Goal: Use online tool/utility: Use online tool/utility

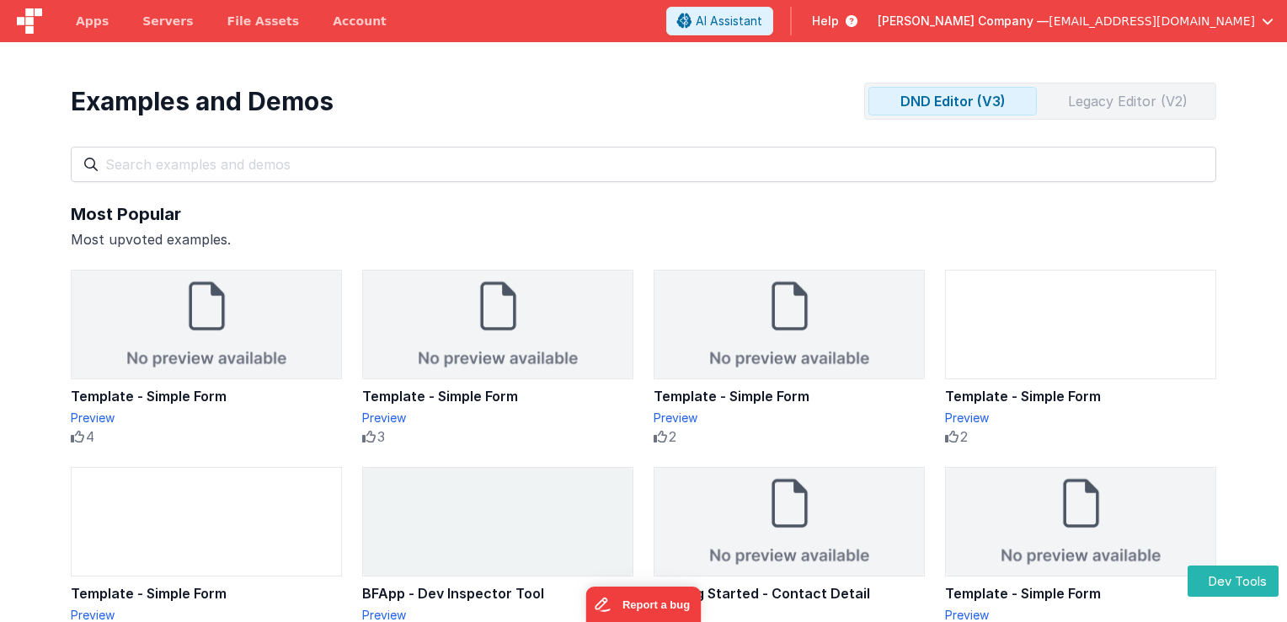
click at [1077, 103] on div "Legacy Editor (V2)" at bounding box center [1128, 101] width 169 height 27
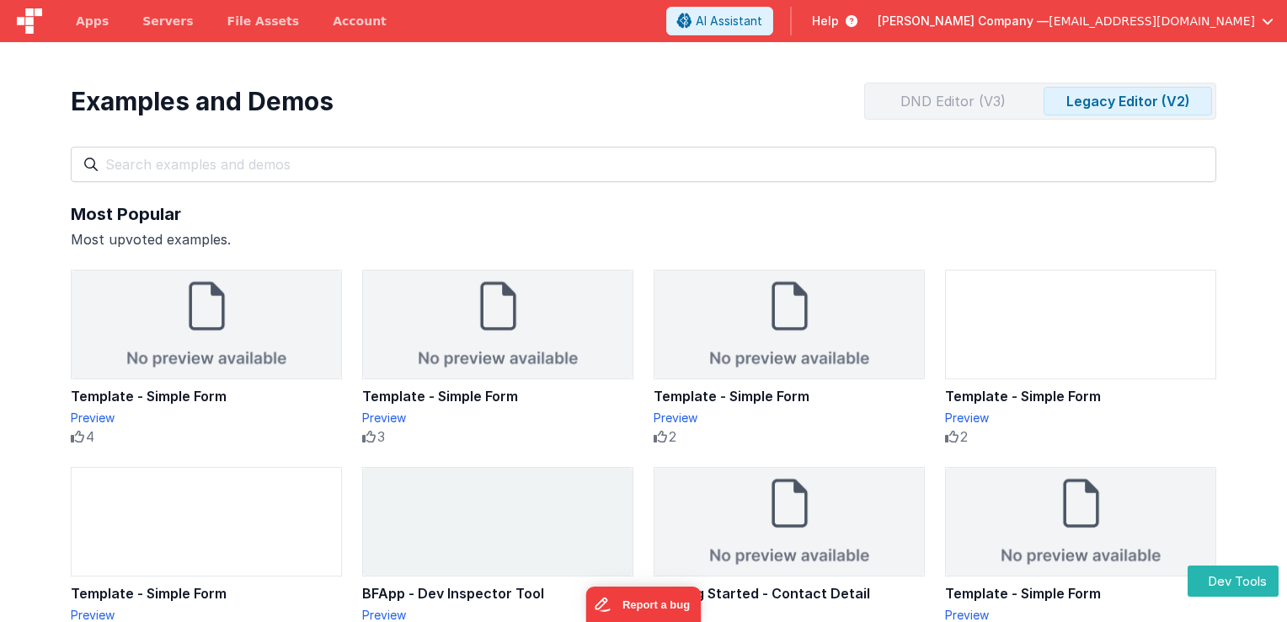
click at [959, 105] on div "DND Editor (V3)" at bounding box center [953, 101] width 169 height 27
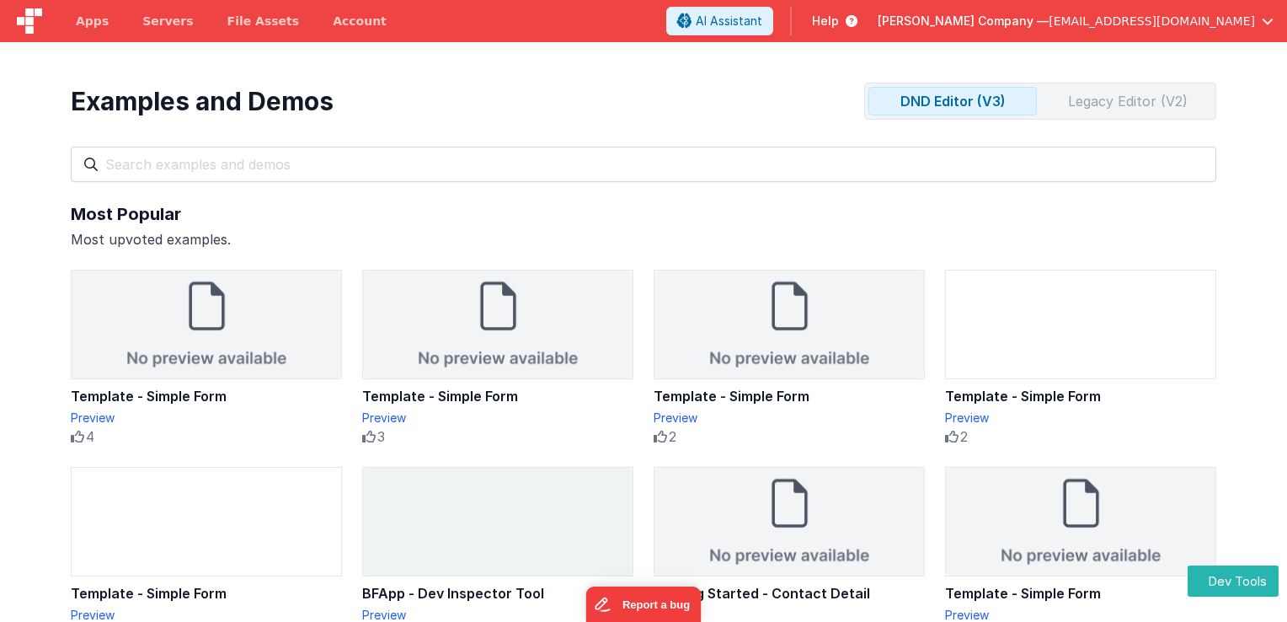
click at [1098, 107] on div "Legacy Editor (V2)" at bounding box center [1128, 101] width 169 height 27
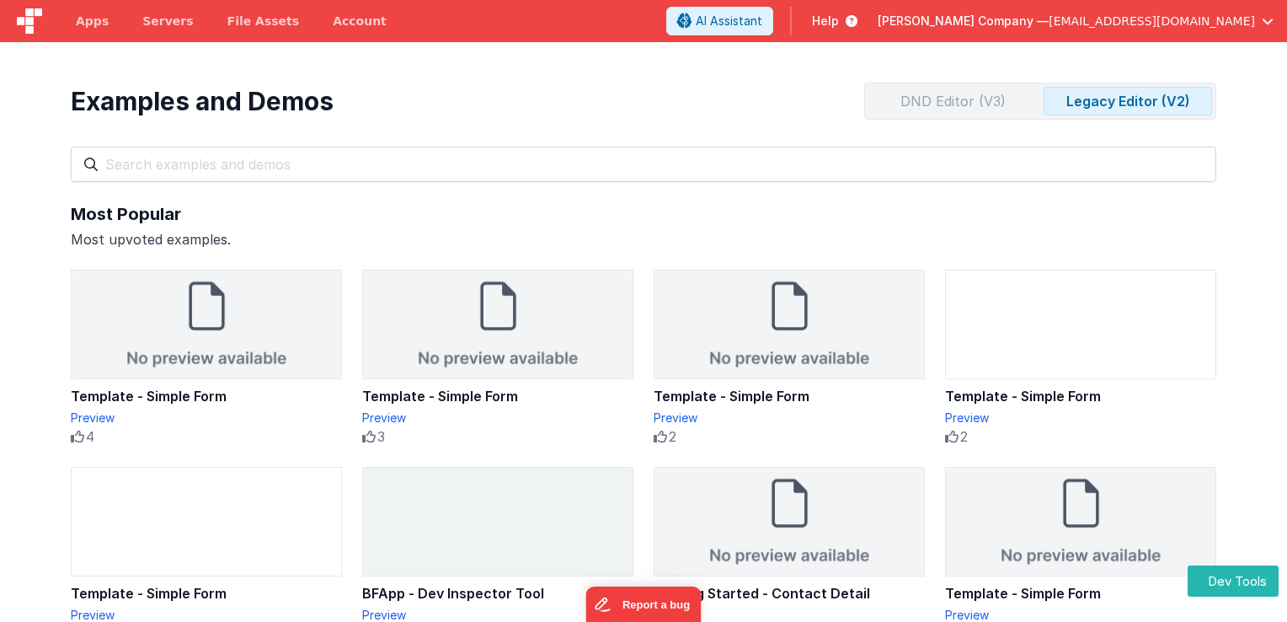
click at [986, 106] on div "DND Editor (V3)" at bounding box center [953, 101] width 169 height 27
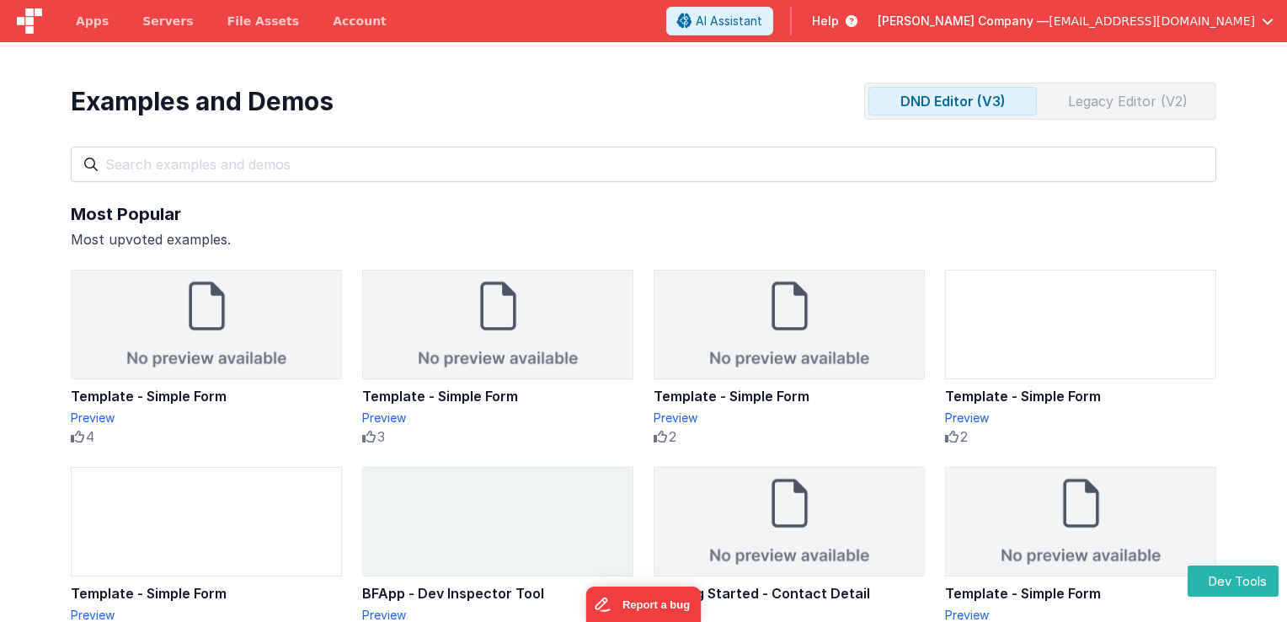
click at [1079, 101] on div "Legacy Editor (V2)" at bounding box center [1128, 101] width 169 height 27
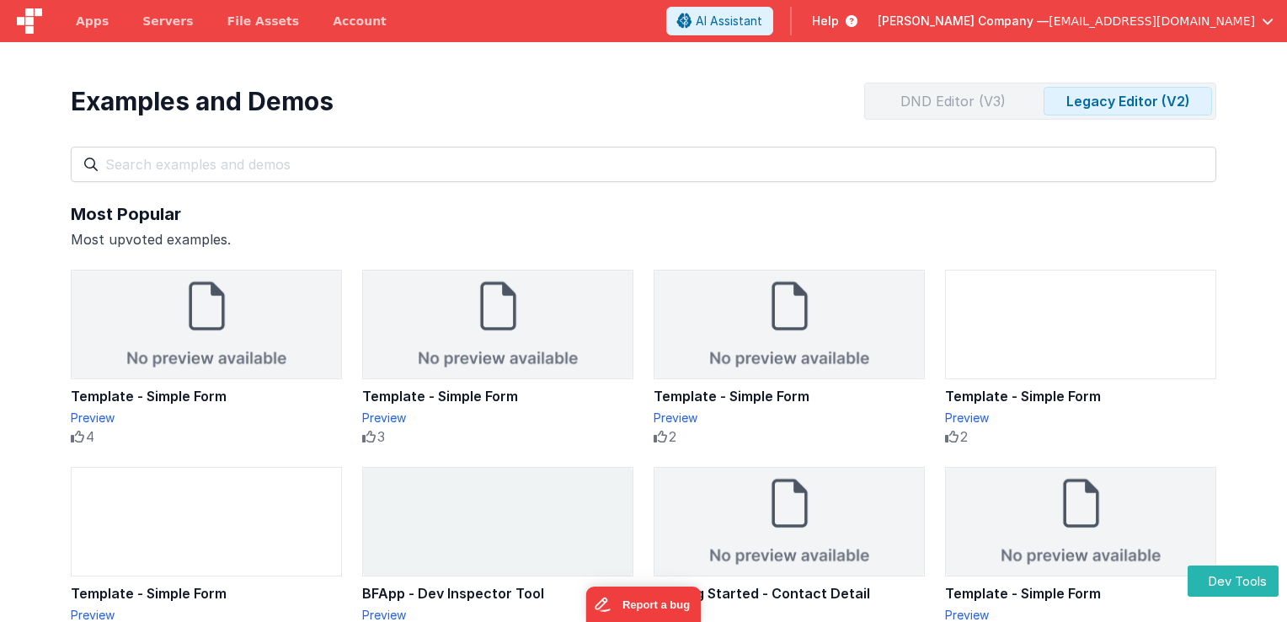
click at [977, 103] on div "DND Editor (V3)" at bounding box center [953, 101] width 169 height 27
click at [1083, 105] on div "Legacy Editor (V2)" at bounding box center [1128, 101] width 169 height 27
click at [983, 99] on div "DND Editor (V3)" at bounding box center [953, 101] width 169 height 27
click at [1079, 105] on div "Legacy Editor (V2)" at bounding box center [1128, 101] width 169 height 27
click at [971, 103] on div "DND Editor (V3)" at bounding box center [953, 101] width 169 height 27
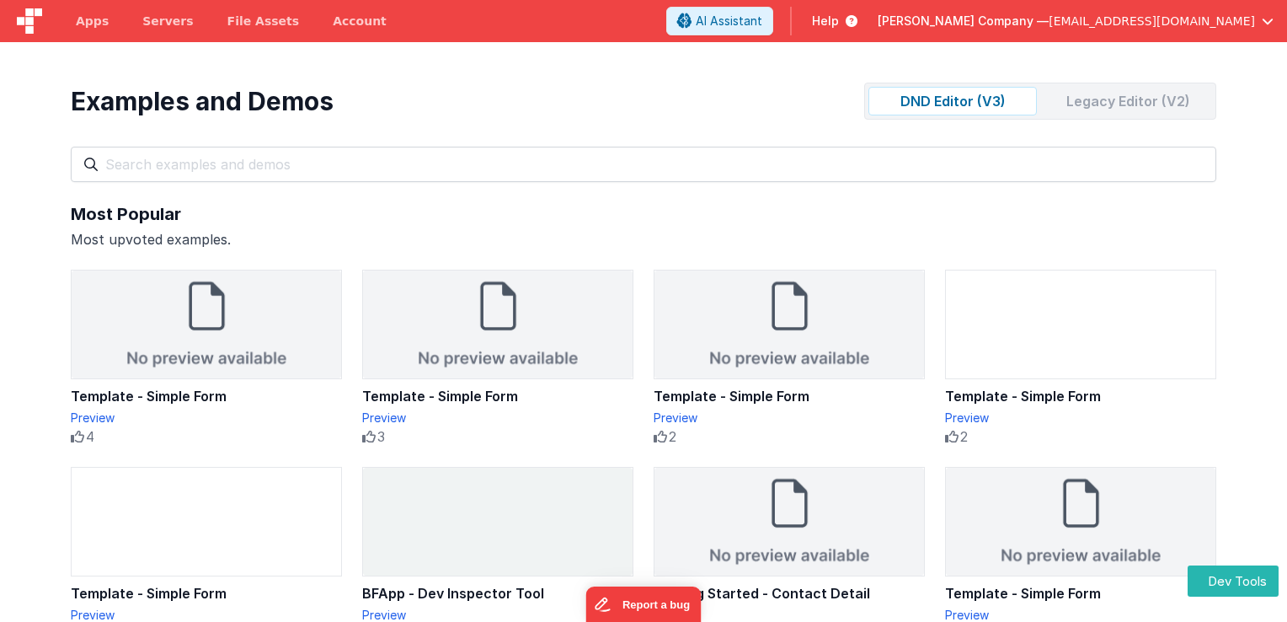
click at [1064, 103] on div "Legacy Editor (V2)" at bounding box center [1128, 101] width 169 height 27
drag, startPoint x: 978, startPoint y: 99, endPoint x: 1052, endPoint y: 103, distance: 73.4
click at [978, 99] on div "DND Editor (V3)" at bounding box center [953, 101] width 169 height 27
click at [1081, 96] on div "Legacy Editor (V2)" at bounding box center [1128, 101] width 169 height 27
click at [973, 99] on div "DND Editor (V3)" at bounding box center [953, 101] width 169 height 27
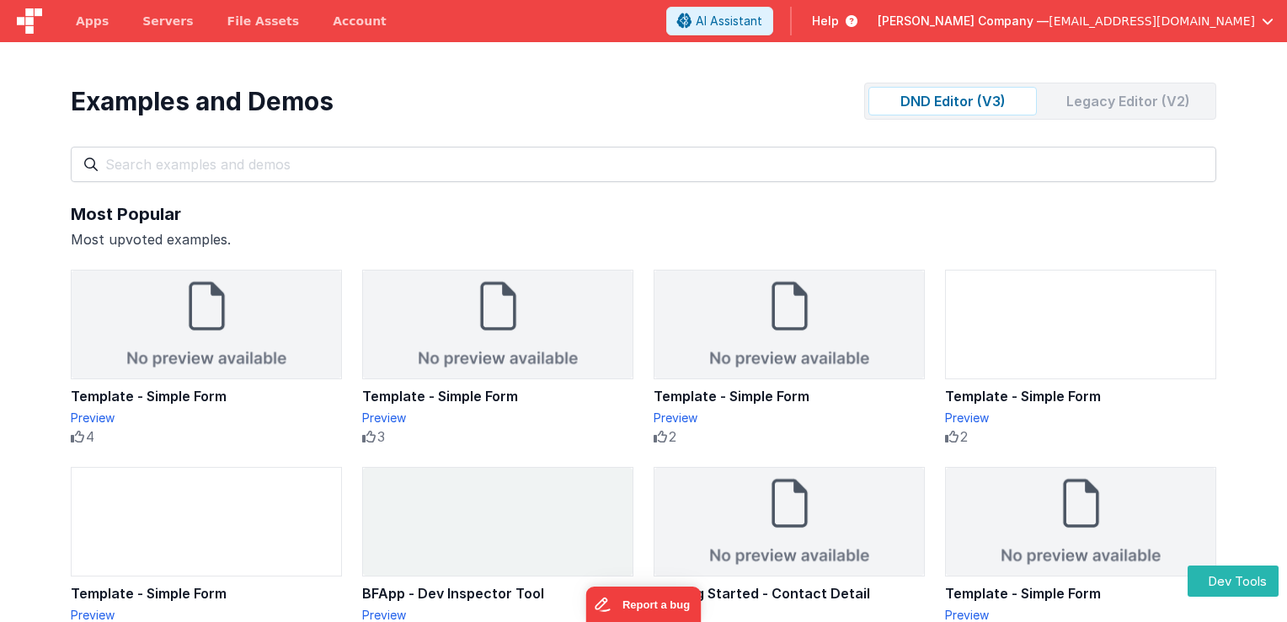
click at [705, 87] on div "Examples and Demos DND Editor (V3) Legacy Editor (V2)" at bounding box center [644, 101] width 1146 height 37
click at [1118, 93] on div "Legacy Editor (V2)" at bounding box center [1137, 100] width 149 height 27
click at [1001, 109] on div "DND Editor (V3)" at bounding box center [981, 100] width 149 height 27
click at [1072, 105] on div "Legacy Editor (V2)" at bounding box center [1137, 100] width 149 height 27
click at [969, 121] on div "Examples and Demos DND Editor (V3) Legacy Editor (V2) All Files Getting Started…" at bounding box center [644, 132] width 1146 height 98
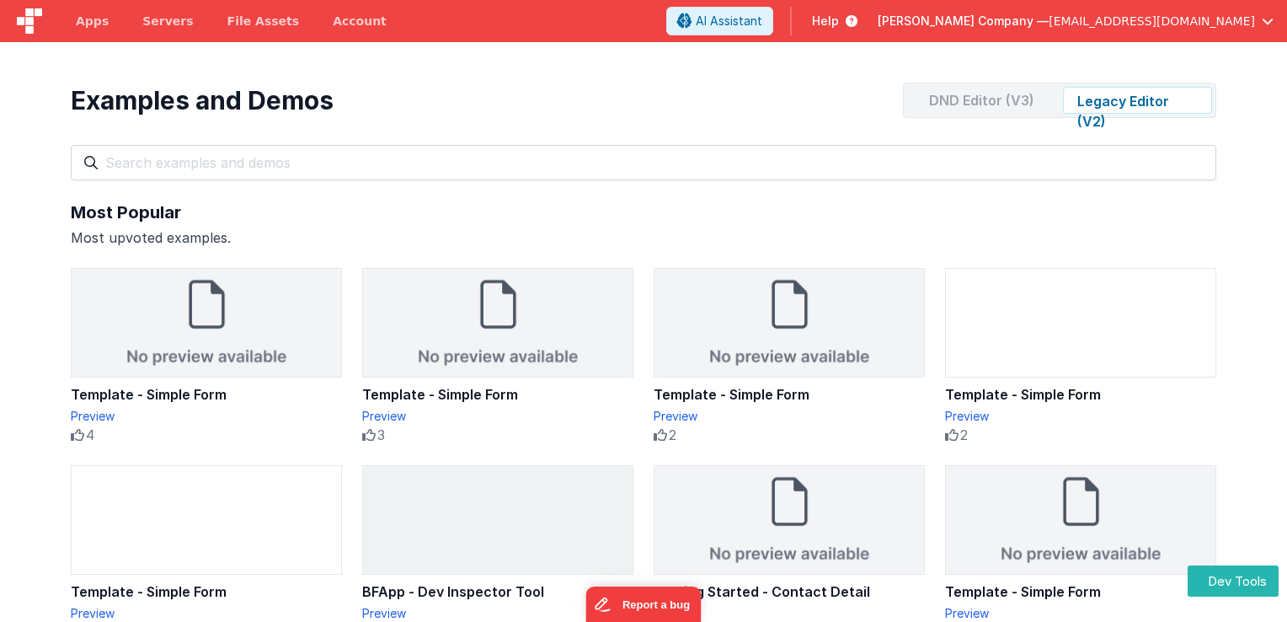
click at [928, 114] on div "DND Editor (V3) Legacy Editor (V2)" at bounding box center [1059, 100] width 313 height 35
click at [907, 105] on div "DND Editor (V3)" at bounding box center [981, 100] width 149 height 27
click at [1101, 105] on div "Legacy Editor (V2)" at bounding box center [1137, 100] width 149 height 27
click at [1018, 101] on div "DND Editor (V3)" at bounding box center [981, 100] width 149 height 27
click at [761, 107] on div "Examples and Demos DND Editor (V3) Legacy Editor (V2)" at bounding box center [644, 100] width 1146 height 35
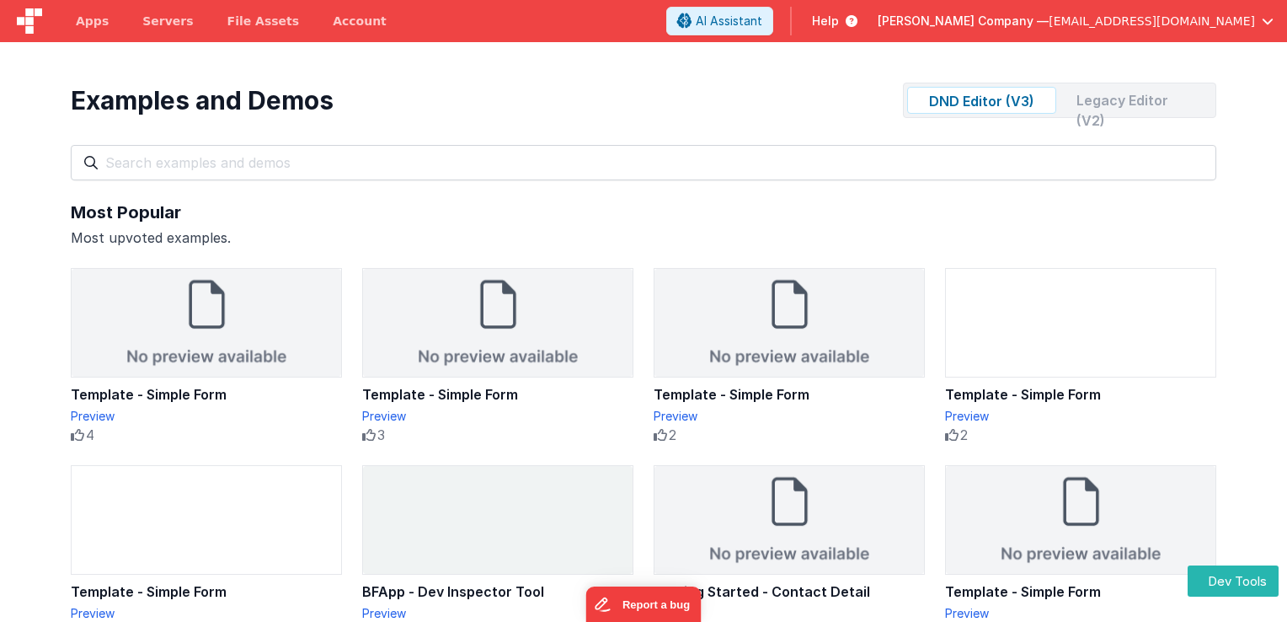
click at [1080, 105] on div "Legacy Editor (V2)" at bounding box center [1137, 100] width 149 height 27
click at [1014, 92] on div "DND Editor (V3)" at bounding box center [981, 100] width 149 height 27
click at [1088, 105] on div "Legacy Editor (V2)" at bounding box center [1137, 100] width 149 height 27
click at [1012, 95] on div "DND Editor (V3)" at bounding box center [981, 100] width 149 height 27
click at [1213, 575] on button "Dev Tools" at bounding box center [1233, 580] width 91 height 31
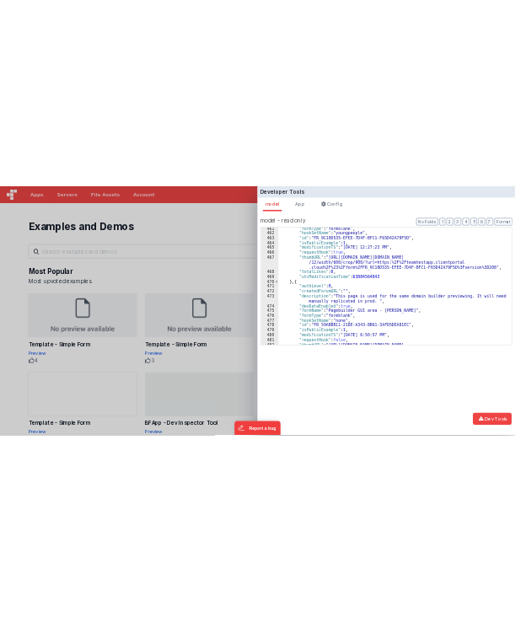
scroll to position [6173, 0]
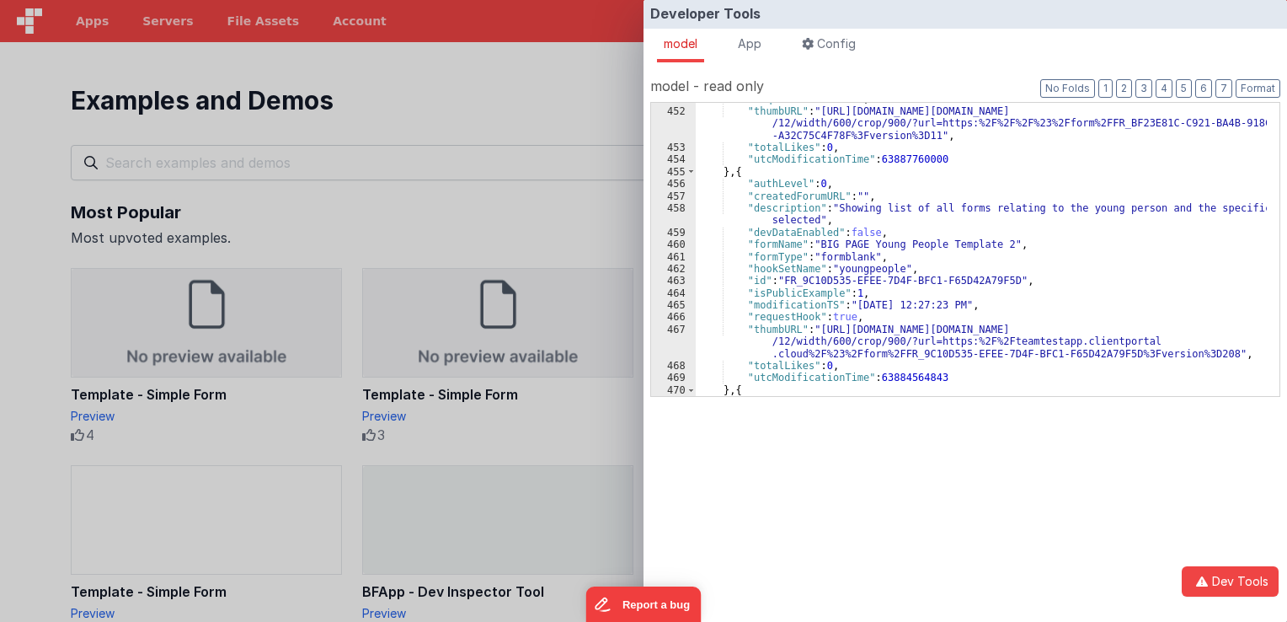
click at [635, 115] on div "Developer Tools model App Params Log (1) Misc Windows Config model - read only …" at bounding box center [643, 311] width 1287 height 622
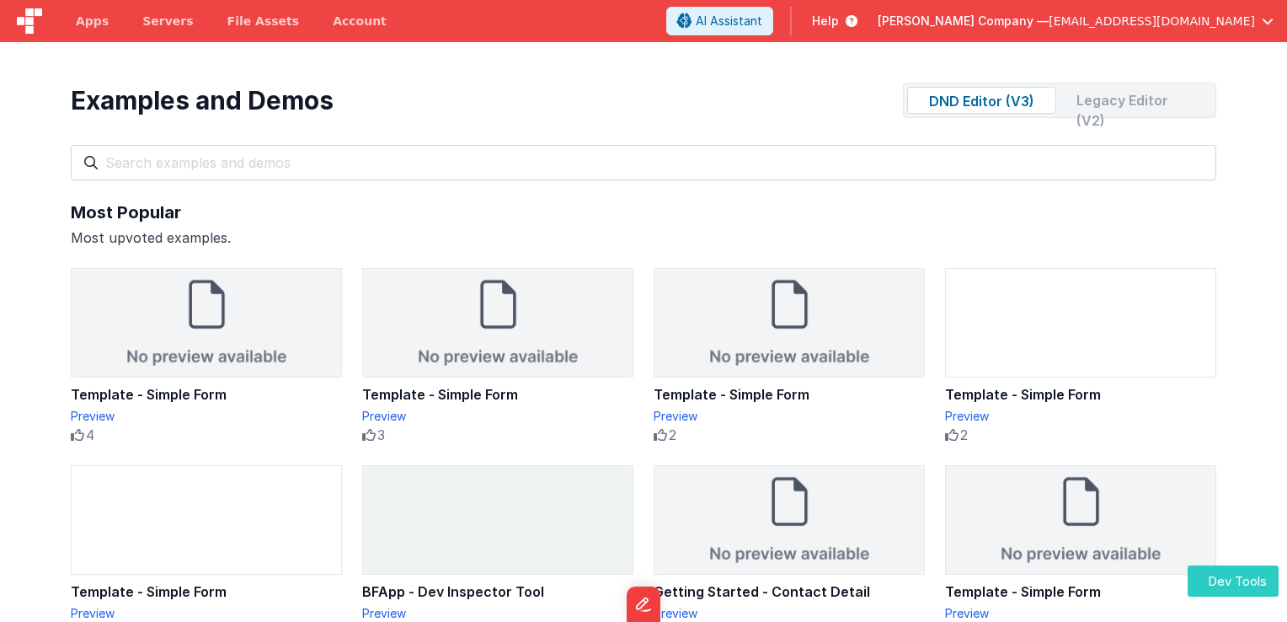
click at [514, 573] on button "Dev Tools" at bounding box center [1233, 580] width 91 height 31
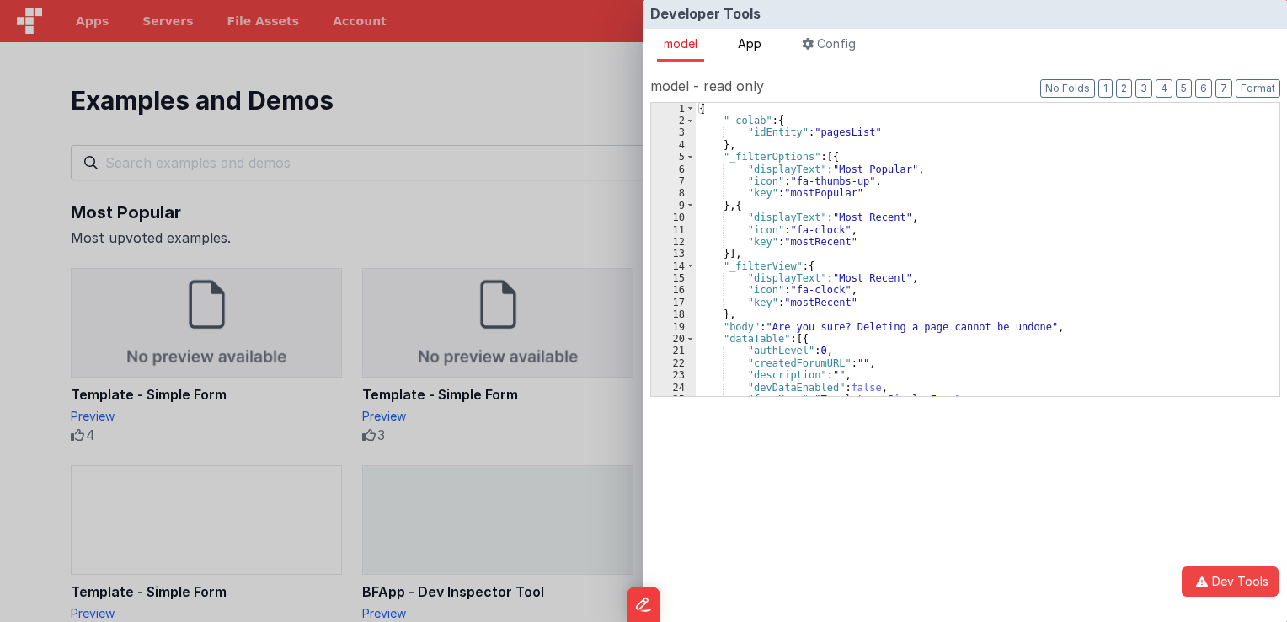
click at [514, 48] on span "App" at bounding box center [750, 43] width 24 height 14
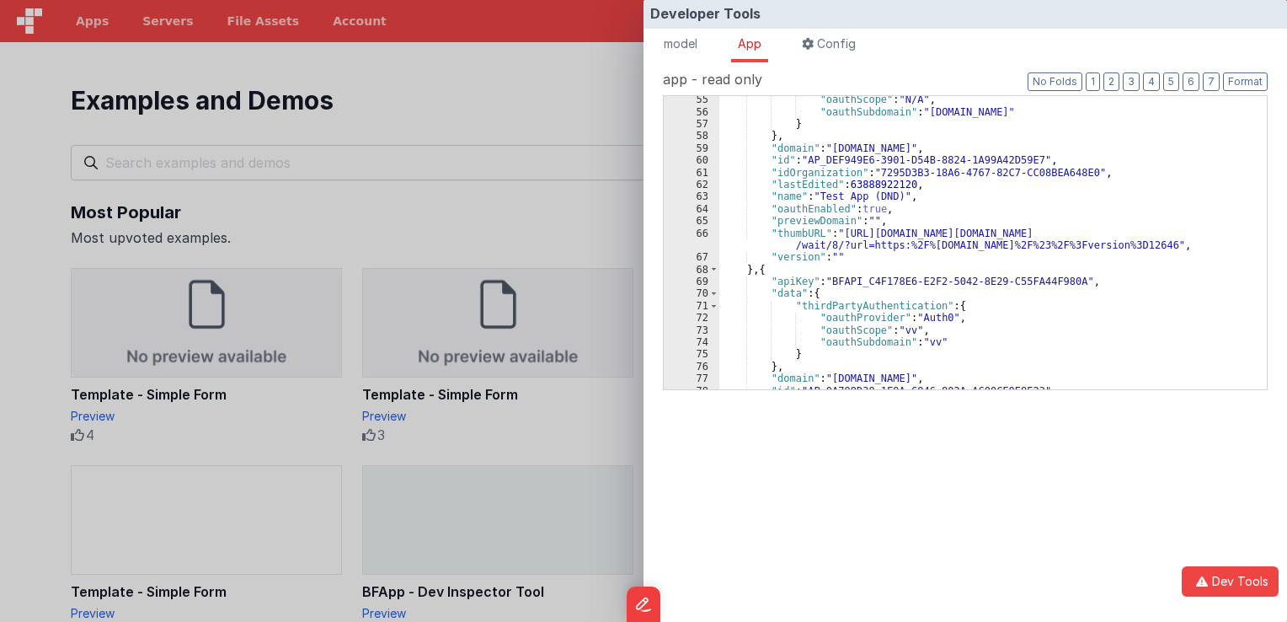
scroll to position [54, 0]
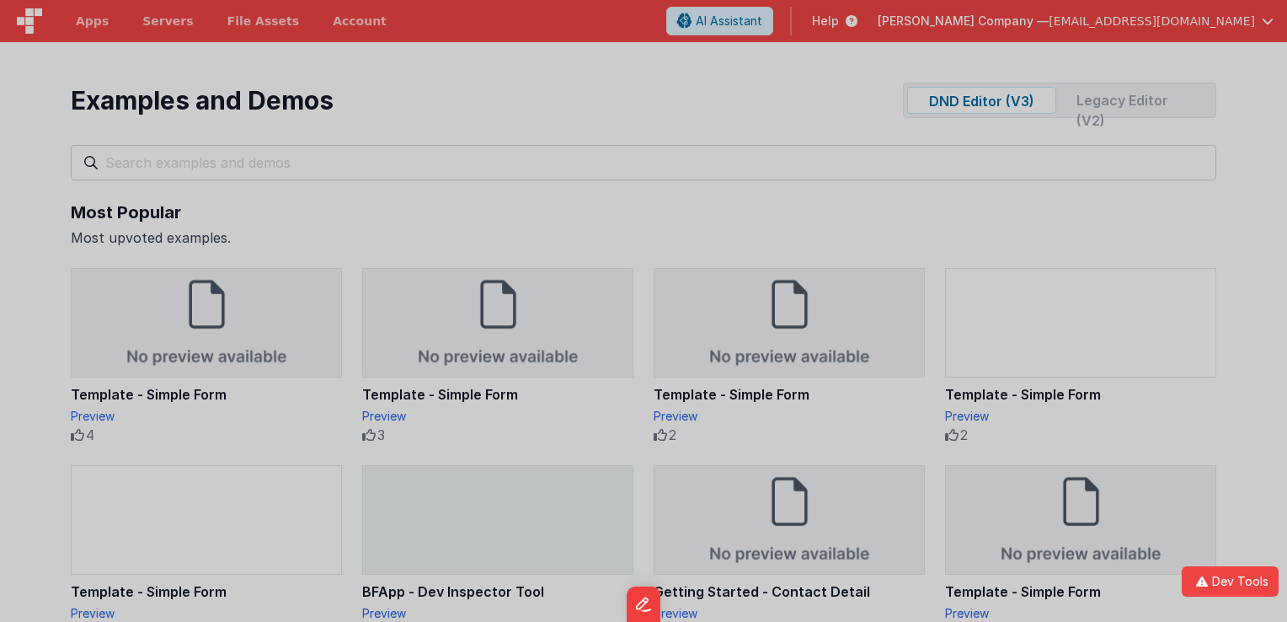
click at [514, 84] on div "Developer Tools model App Params Log (1) Misc Windows Config model - read only …" at bounding box center [643, 311] width 1287 height 622
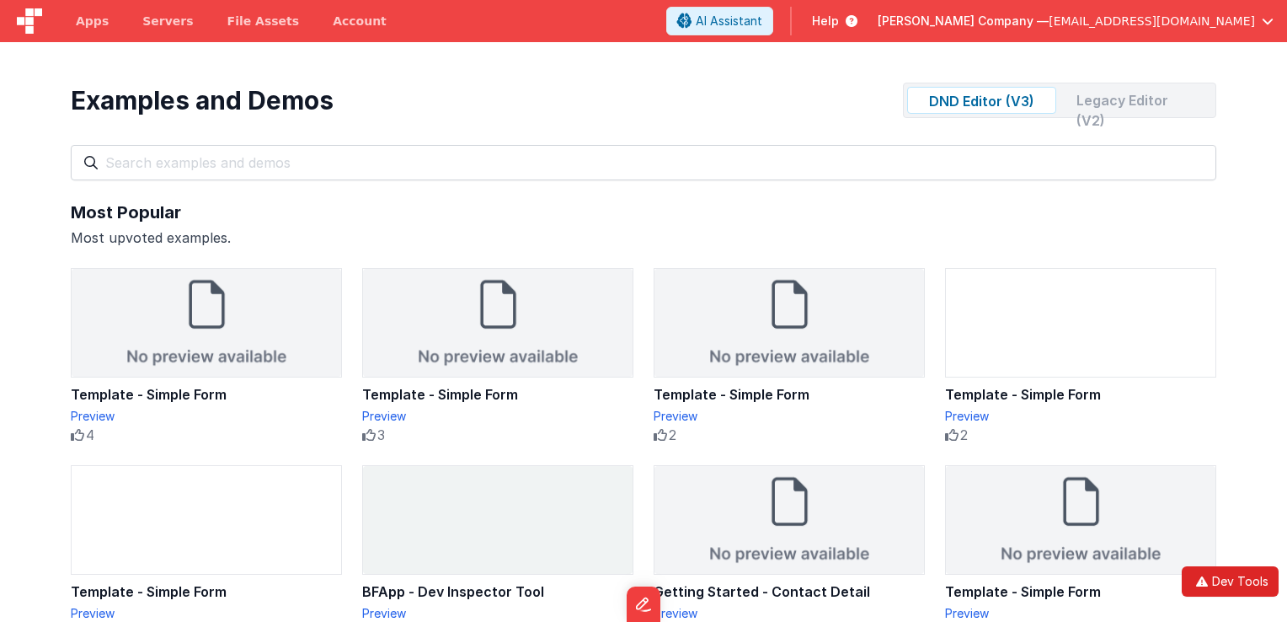
click at [514, 591] on button "Dev Tools" at bounding box center [1230, 581] width 97 height 30
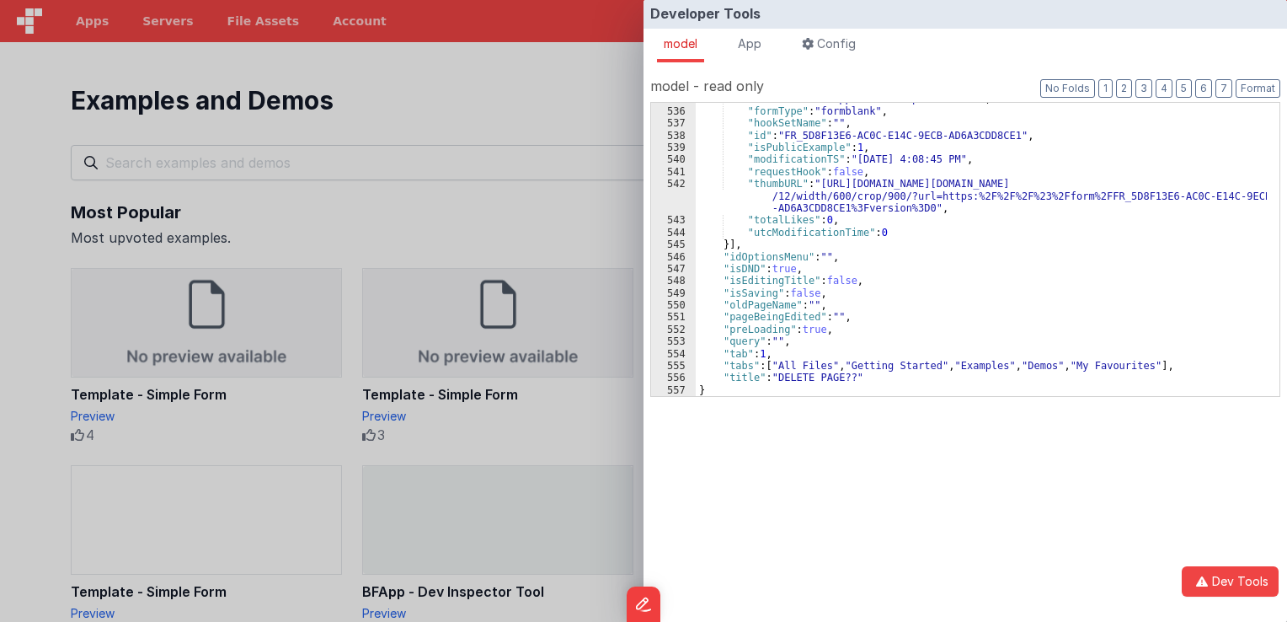
scroll to position [7386, 0]
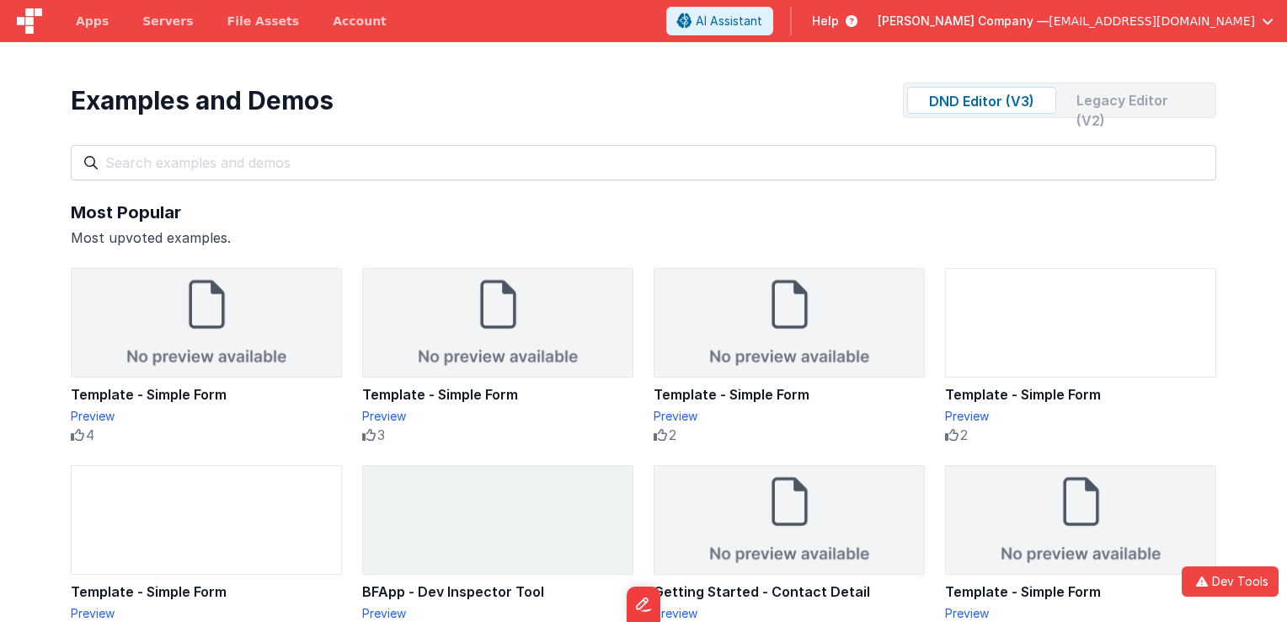
click at [377, 104] on div "Developer Tools model App Params Log (2) Misc Windows Config model - read only …" at bounding box center [643, 311] width 1287 height 622
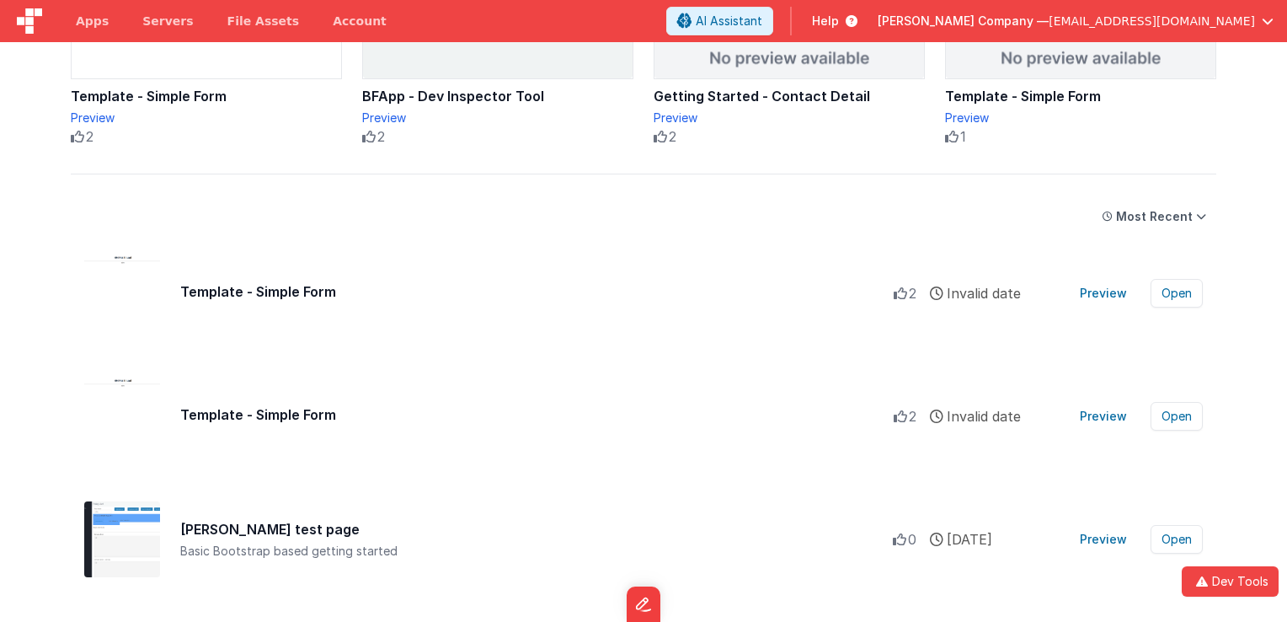
scroll to position [506, 0]
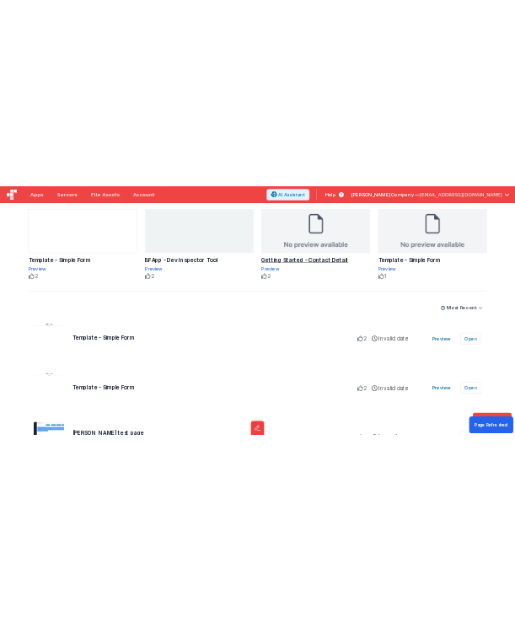
scroll to position [421, 0]
